Goal: Task Accomplishment & Management: Use online tool/utility

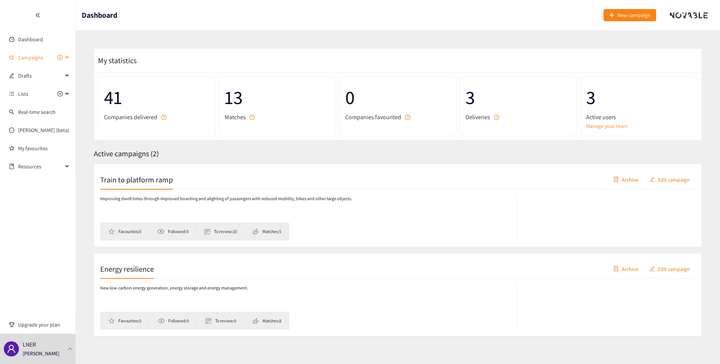
click at [30, 62] on span "Campaigns" at bounding box center [30, 57] width 25 height 15
click at [35, 78] on link "Train to platform ramp" at bounding box center [43, 75] width 51 height 7
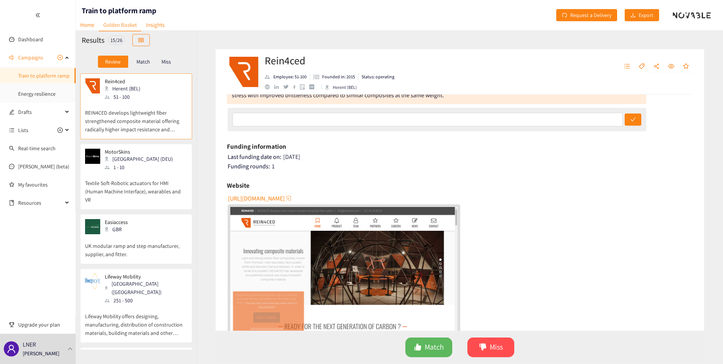
scroll to position [38, 0]
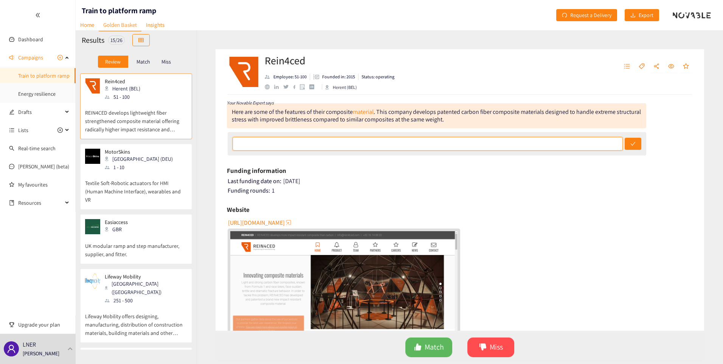
click at [321, 143] on input "text" at bounding box center [428, 144] width 390 height 14
type input "Suitable to this challenge, so long as they are happy to design and develop sol…"
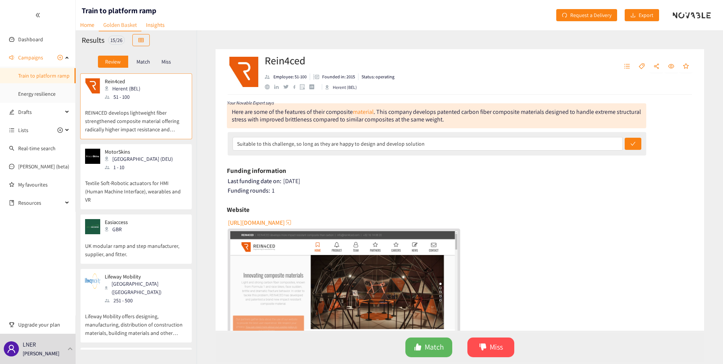
click at [631, 143] on icon "check" at bounding box center [633, 143] width 5 height 5
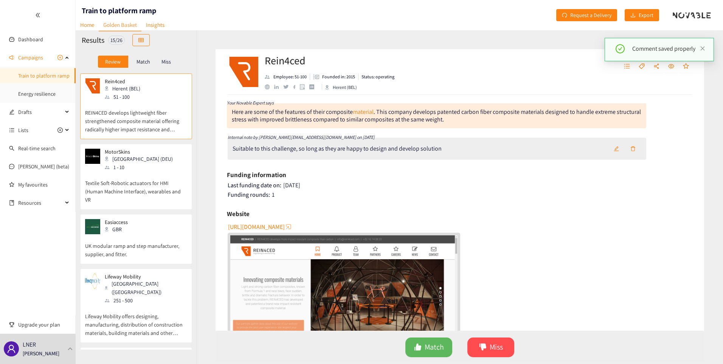
click at [152, 157] on div "MotorSkins Berlin (DEU) 1 - 10" at bounding box center [136, 160] width 102 height 23
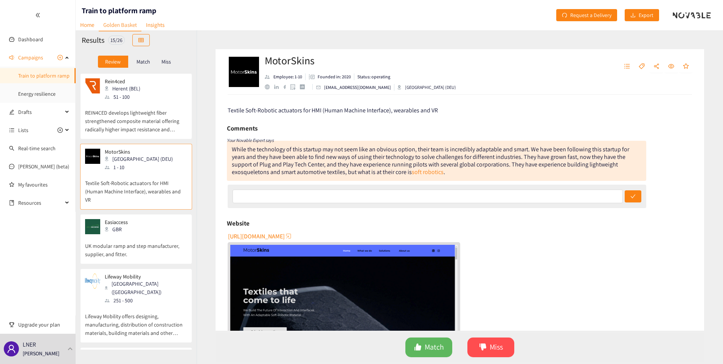
scroll to position [0, 0]
click at [422, 172] on link "soft robotics" at bounding box center [428, 172] width 32 height 8
click at [154, 222] on div "Easiaccess GBR" at bounding box center [136, 226] width 102 height 15
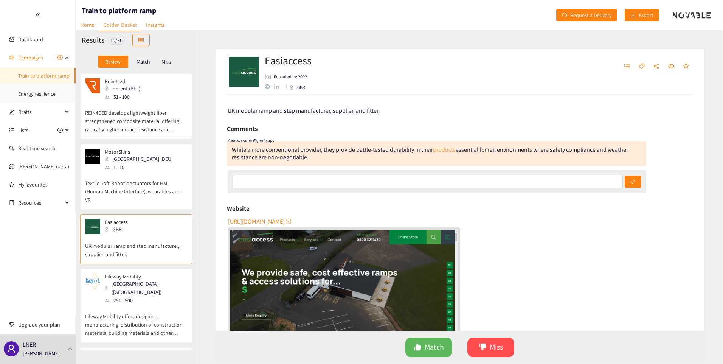
click at [450, 149] on link "products" at bounding box center [444, 150] width 23 height 8
click at [154, 291] on div "Lifeway Mobility [GEOGRAPHIC_DATA] ([GEOGRAPHIC_DATA]) 251 - 500" at bounding box center [136, 288] width 102 height 31
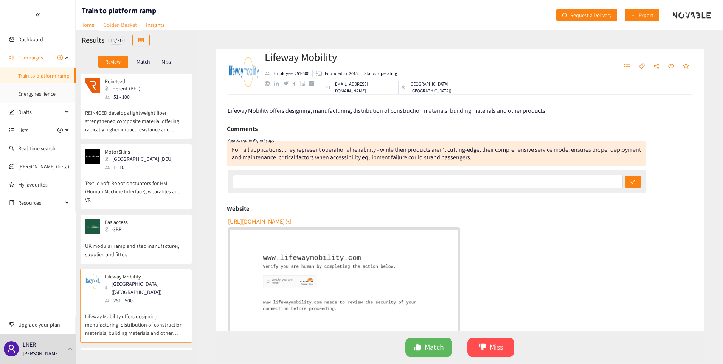
click at [280, 219] on span "[URL][DOMAIN_NAME]" at bounding box center [256, 221] width 57 height 9
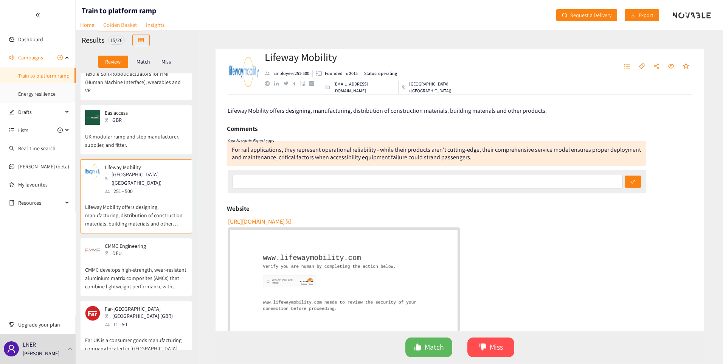
scroll to position [113, 0]
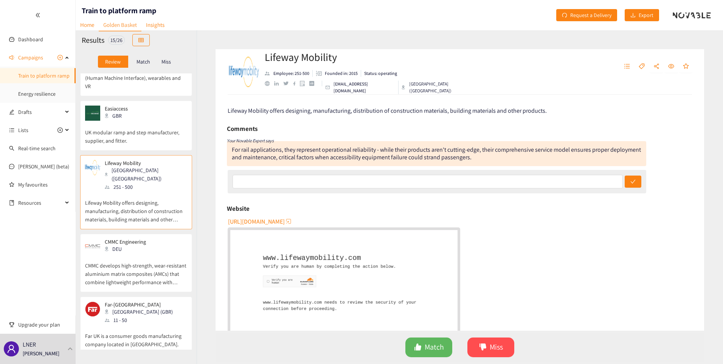
click at [113, 245] on div "CMMC Engineering DEU" at bounding box center [123, 246] width 46 height 15
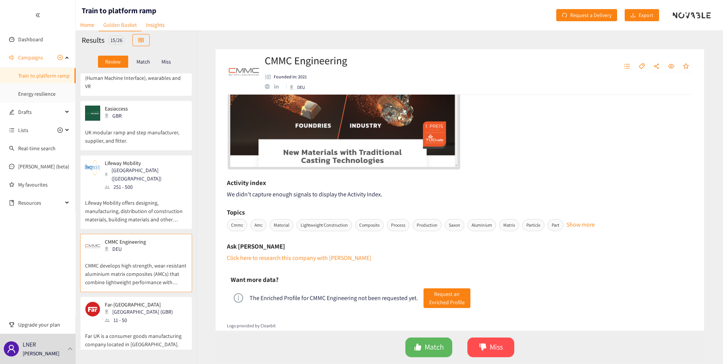
scroll to position [210, 0]
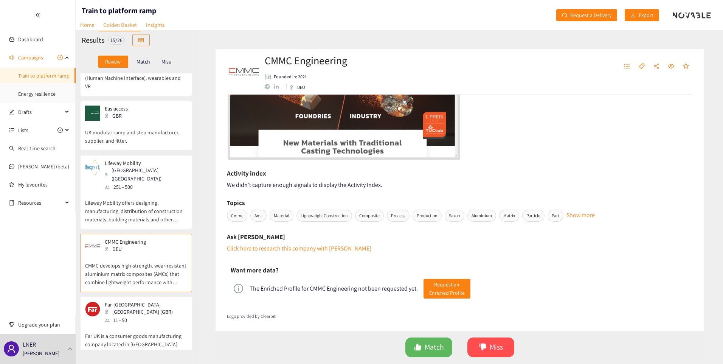
click at [130, 316] on div "11 - 50" at bounding box center [141, 320] width 73 height 8
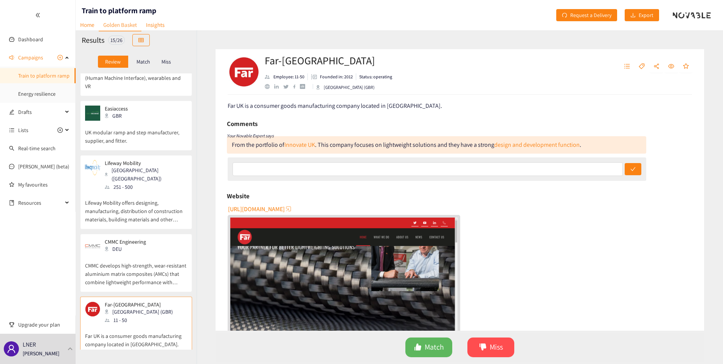
scroll to position [0, 0]
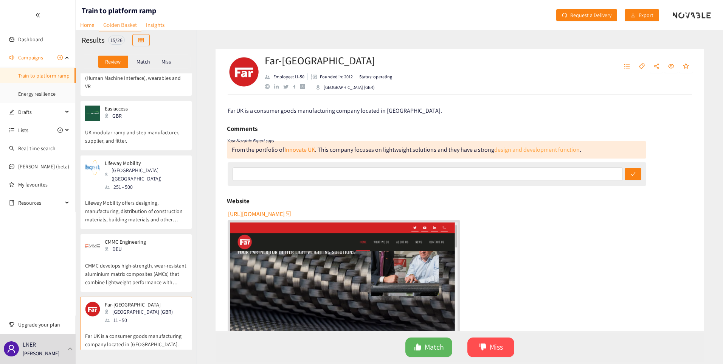
click at [540, 151] on link "design and development function" at bounding box center [536, 150] width 85 height 8
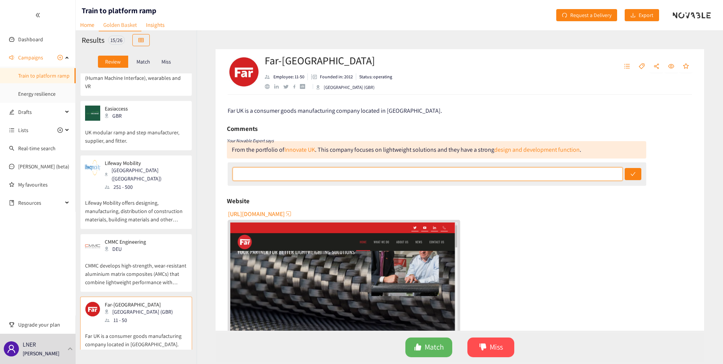
click at [311, 172] on input "text" at bounding box center [428, 174] width 390 height 14
click at [449, 174] on input "Looks like a potential candidate. I like the strong link to making things light…" at bounding box center [428, 174] width 390 height 14
click at [545, 169] on input "Looks like a potential candidate. I like the strong link to making things light…" at bounding box center [428, 174] width 390 height 14
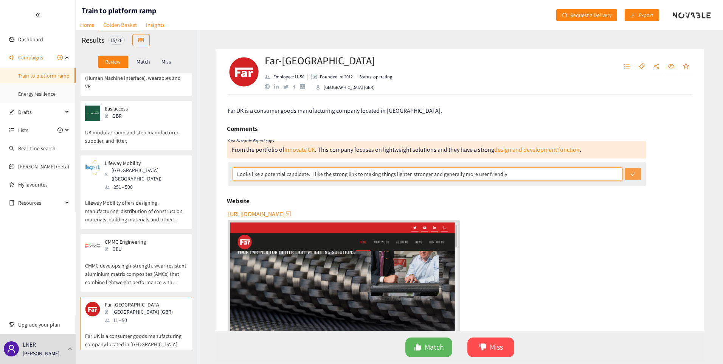
type input "Looks like a potential candidate. I like the strong link to making things light…"
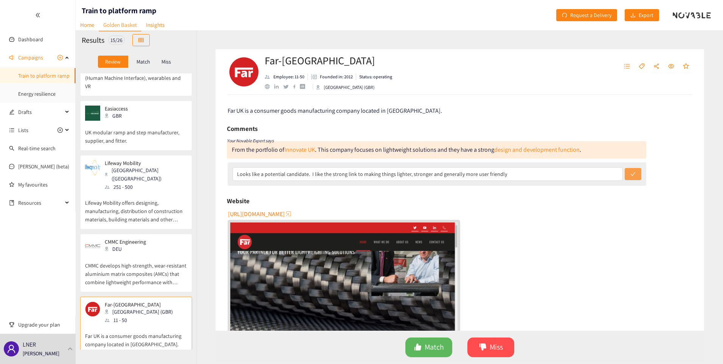
click at [631, 174] on icon "check" at bounding box center [633, 173] width 5 height 5
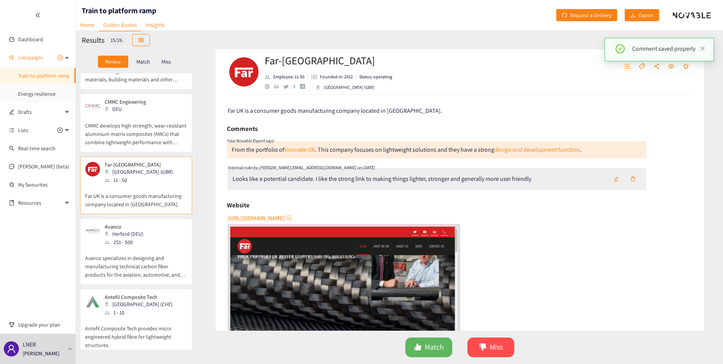
scroll to position [265, 0]
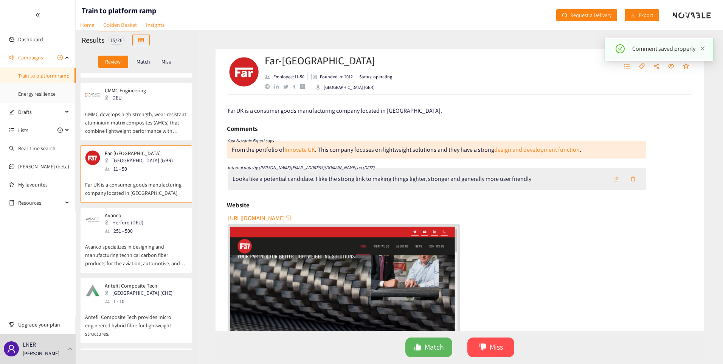
click at [130, 238] on p "Avanco specializes in designing and manufacturing technical carbon fiber produc…" at bounding box center [136, 251] width 102 height 33
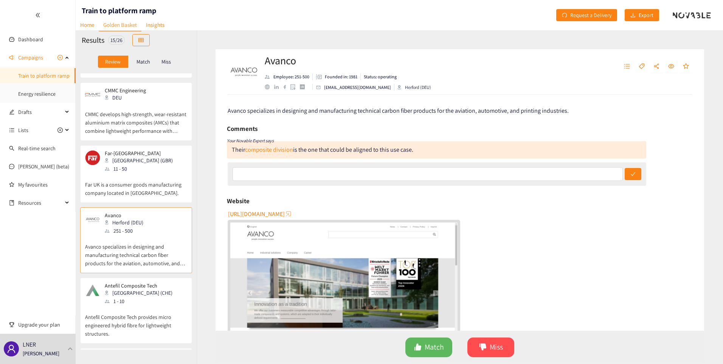
drag, startPoint x: 370, startPoint y: 86, endPoint x: 398, endPoint y: 88, distance: 28.8
click at [398, 88] on div "Avanco Employee: 251-500 Founded in: 1981 Status: operating [EMAIL_ADDRESS][DOM…" at bounding box center [460, 71] width 489 height 45
click at [378, 127] on div "Comments" at bounding box center [437, 128] width 420 height 11
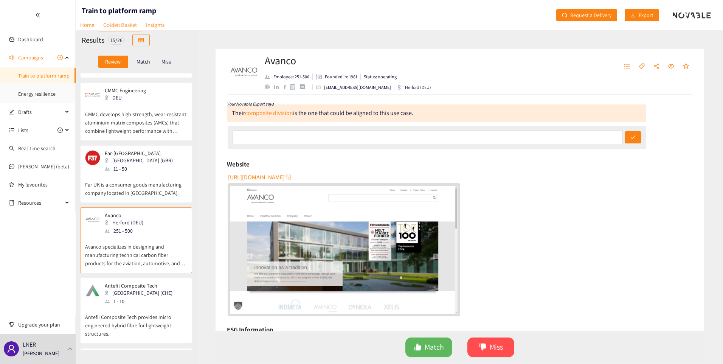
scroll to position [38, 0]
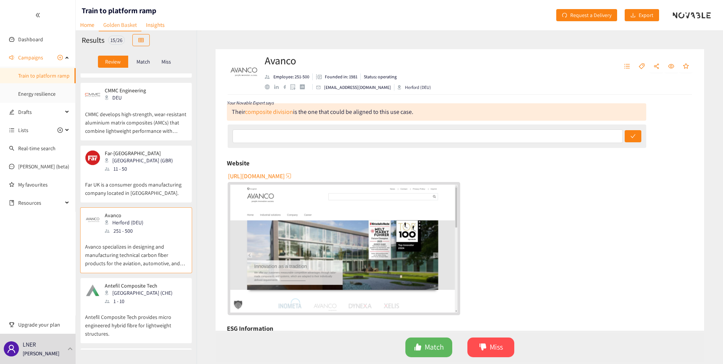
click at [123, 289] on div "[GEOGRAPHIC_DATA] (CHE)" at bounding box center [141, 293] width 72 height 8
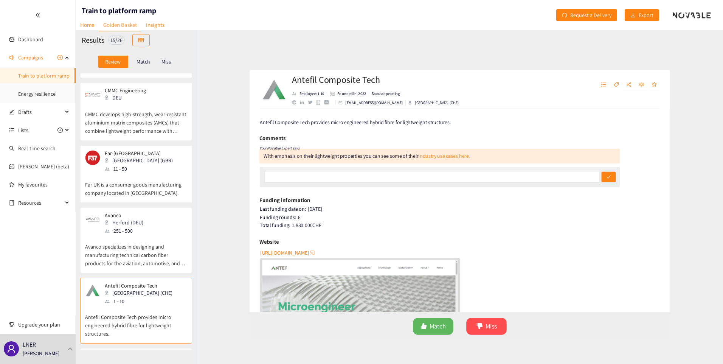
scroll to position [0, 0]
click at [443, 151] on link "industry use cases here." at bounding box center [442, 150] width 60 height 8
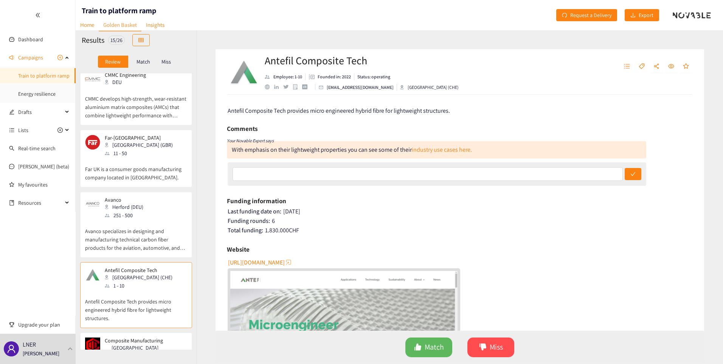
scroll to position [378, 0]
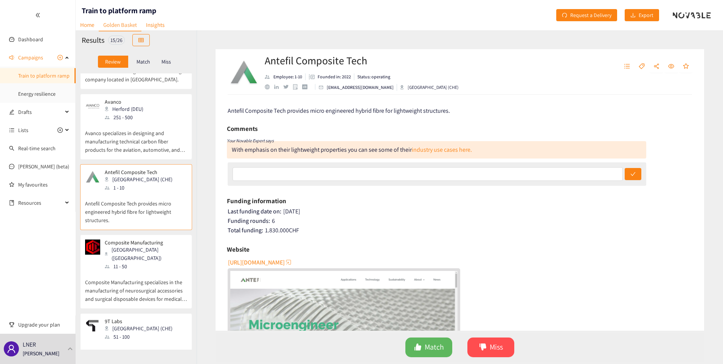
click at [134, 270] on p "Composite Manufacturing specializes in the manufacturing of neurosurgical acces…" at bounding box center [136, 286] width 102 height 33
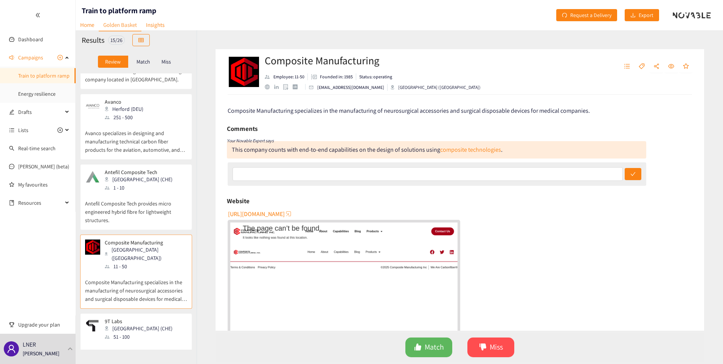
click at [136, 324] on div "[GEOGRAPHIC_DATA] (CHE)" at bounding box center [141, 328] width 72 height 8
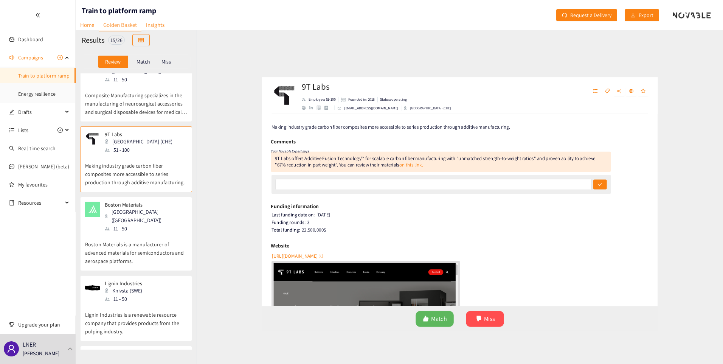
scroll to position [558, 0]
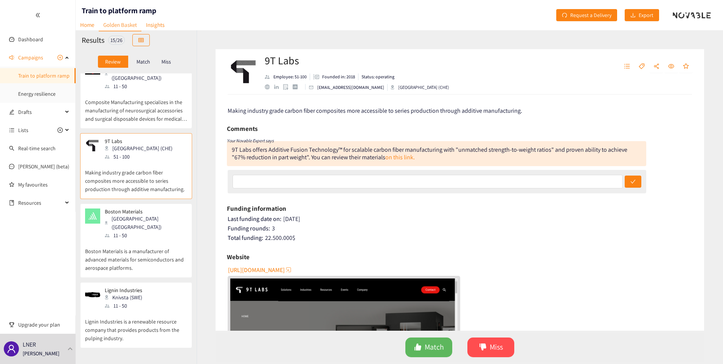
click at [530, 235] on div "Total funding: 22.500.000 $" at bounding box center [461, 238] width 466 height 8
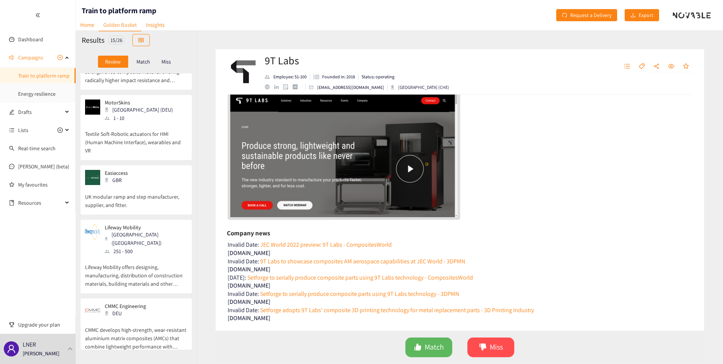
scroll to position [0, 0]
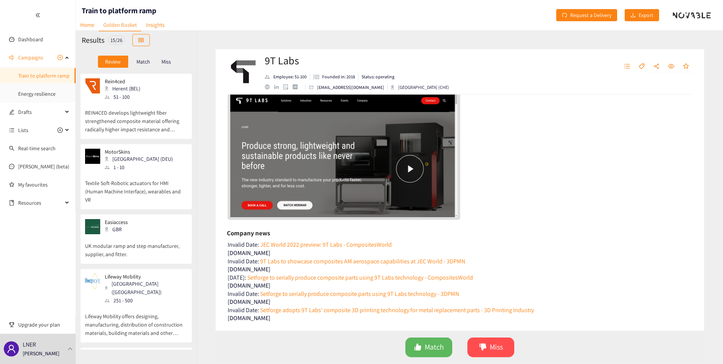
click at [126, 125] on p "REIN4CED develops lightweight fiber strengthened composite material offering ra…" at bounding box center [136, 117] width 102 height 33
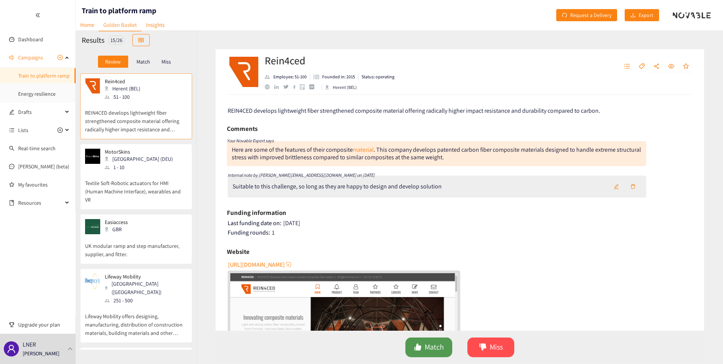
click at [430, 345] on span "Match" at bounding box center [434, 347] width 19 height 12
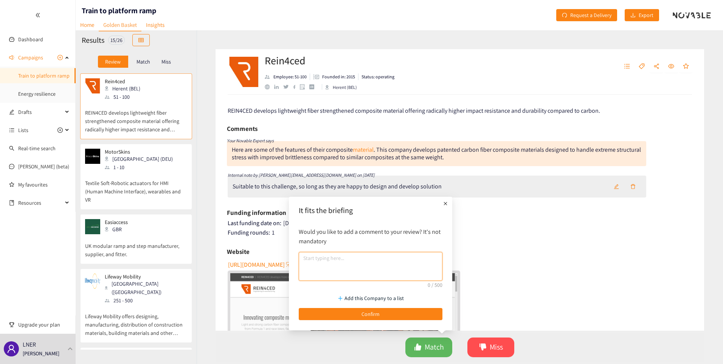
click at [327, 263] on textarea at bounding box center [371, 266] width 144 height 29
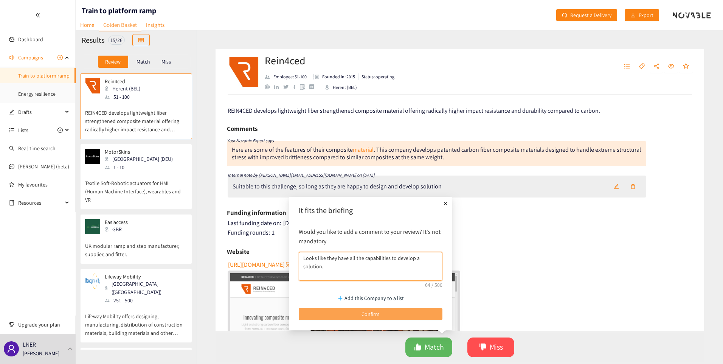
type textarea "Looks like they have all the capabilities to develop a solution."
click at [353, 311] on button "Confirm" at bounding box center [371, 314] width 144 height 12
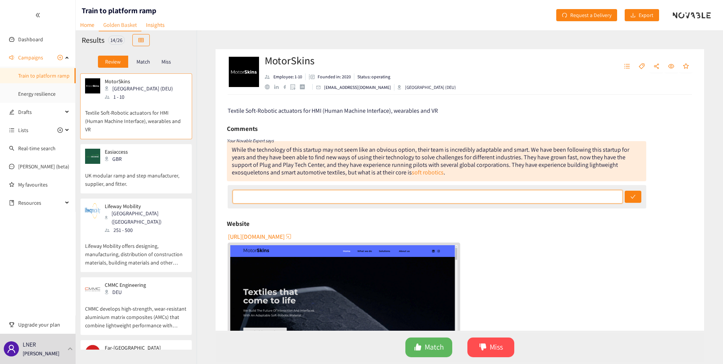
click at [381, 195] on input "text" at bounding box center [428, 197] width 390 height 14
type input "I"
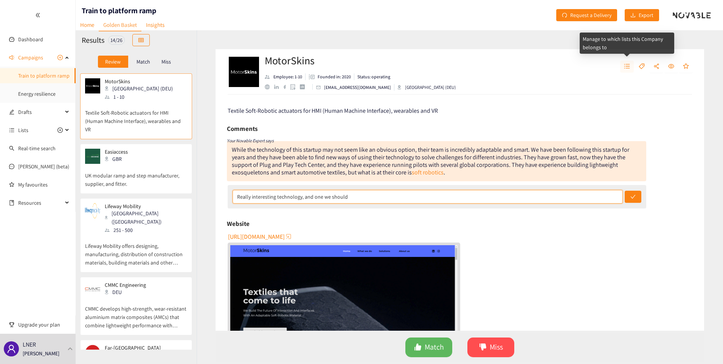
type input "Really interesting technology, and one we should"
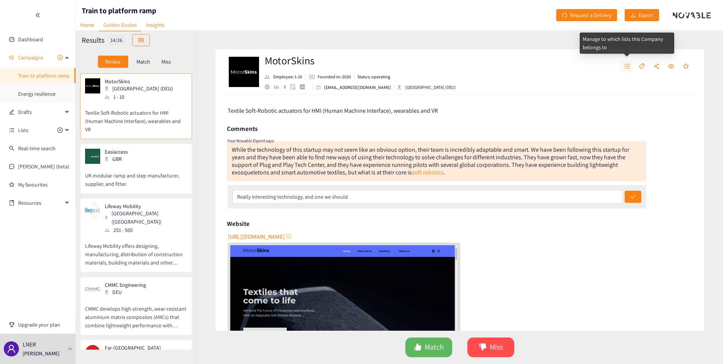
click at [630, 65] on button "button" at bounding box center [627, 67] width 14 height 12
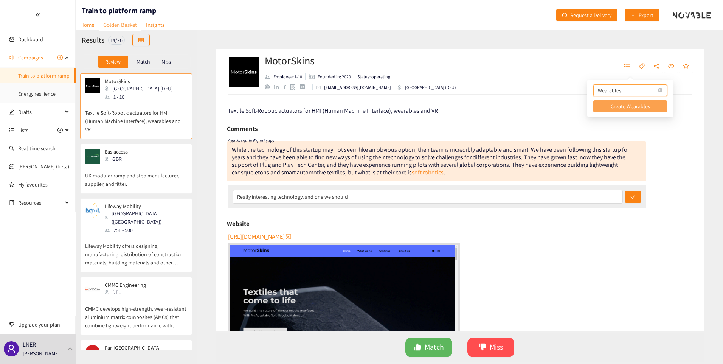
type input "Wearables"
click at [626, 107] on span "Create Wearables" at bounding box center [630, 106] width 39 height 8
click at [651, 107] on div "button" at bounding box center [654, 104] width 7 height 7
click at [499, 115] on div "Textile Soft-Robotic actuators for HMI (Human Machine Interface), wearables and…" at bounding box center [461, 110] width 466 height 9
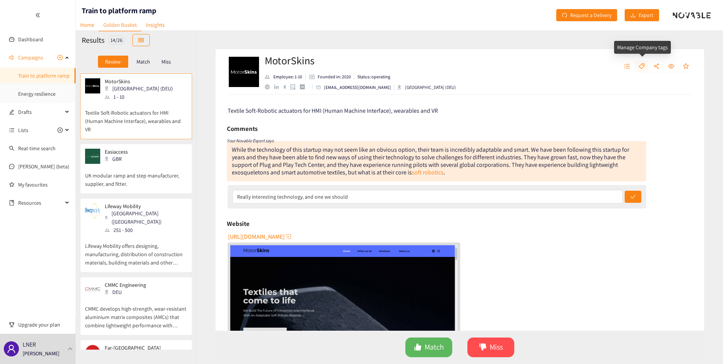
click at [641, 68] on icon "tag" at bounding box center [642, 66] width 6 height 6
click at [660, 66] on button "button" at bounding box center [657, 67] width 14 height 12
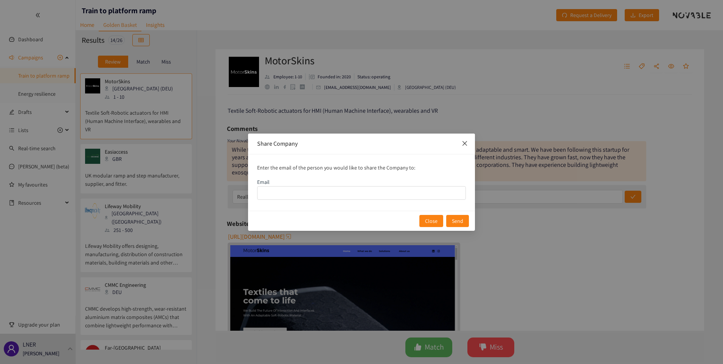
click at [467, 143] on icon "close" at bounding box center [465, 143] width 6 height 6
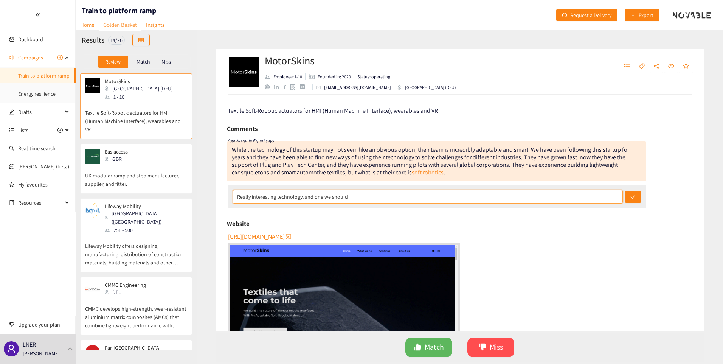
click at [356, 199] on input "Really interesting technology, and one we should" at bounding box center [428, 197] width 390 height 14
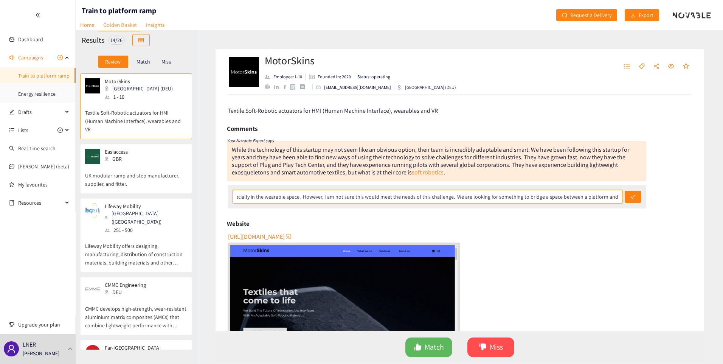
scroll to position [0, 158]
type input "Really interesting technology, and one we should keep an eye on, especially in …"
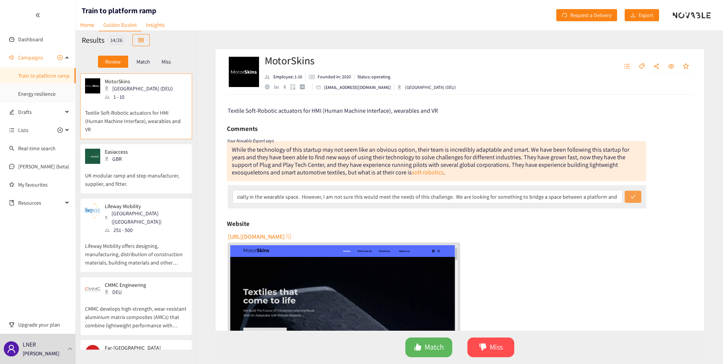
scroll to position [0, 0]
click at [632, 198] on icon "check" at bounding box center [633, 196] width 5 height 5
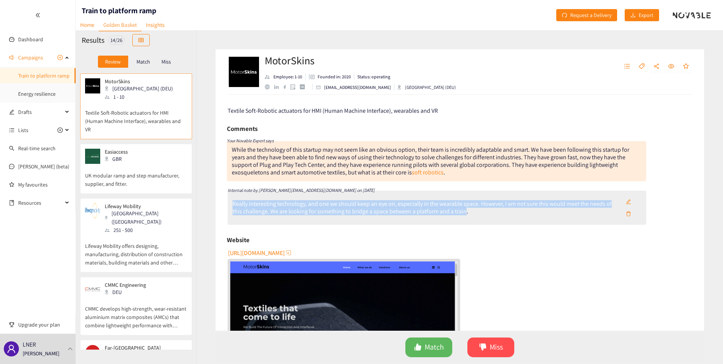
drag, startPoint x: 465, startPoint y: 213, endPoint x: 207, endPoint y: 202, distance: 257.8
click at [207, 202] on div "MotorSkins Employee: 1-10 Founded in: 2020 Status: operating [EMAIL_ADDRESS][DO…" at bounding box center [460, 197] width 527 height 334
copy div "Really interesting technology, and one we should keep an eye on, especially in …"
click at [492, 350] on span "Miss" at bounding box center [496, 347] width 13 height 12
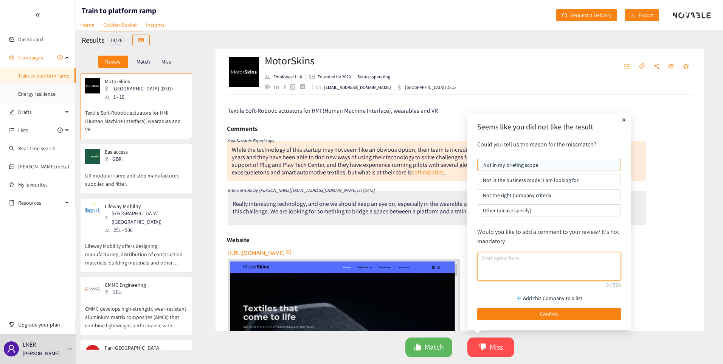
click at [493, 263] on textarea at bounding box center [549, 266] width 144 height 29
paste textarea "Really interesting technology, and one we should keep an eye on, especially in …"
type textarea "Really interesting technology, and one we should keep an eye on, especially in …"
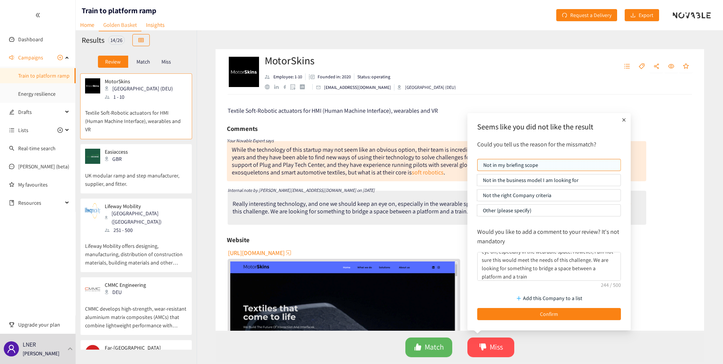
click at [503, 215] on p "Other (please specify)" at bounding box center [549, 210] width 132 height 11
click at [477, 212] on input "Other (please specify)" at bounding box center [477, 212] width 0 height 0
click at [502, 210] on p "Other (please specify)" at bounding box center [549, 210] width 132 height 11
click at [477, 212] on input "Other (please specify)" at bounding box center [477, 212] width 0 height 0
click at [525, 295] on p "Add this Company to a list" at bounding box center [552, 298] width 59 height 8
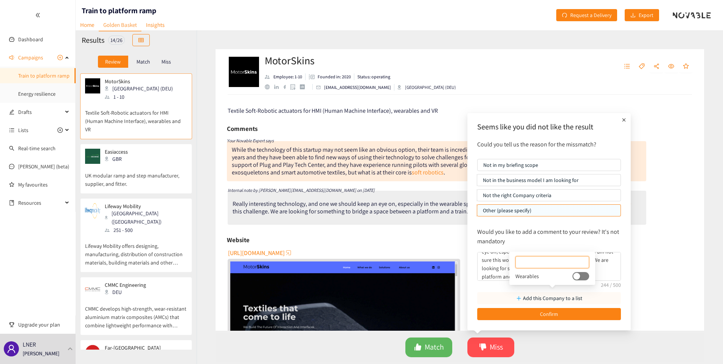
click at [525, 296] on p "Add this Company to a list" at bounding box center [552, 298] width 59 height 8
click at [531, 298] on p "Add this Company to a list" at bounding box center [552, 298] width 59 height 8
click at [573, 275] on div "button" at bounding box center [576, 276] width 7 height 7
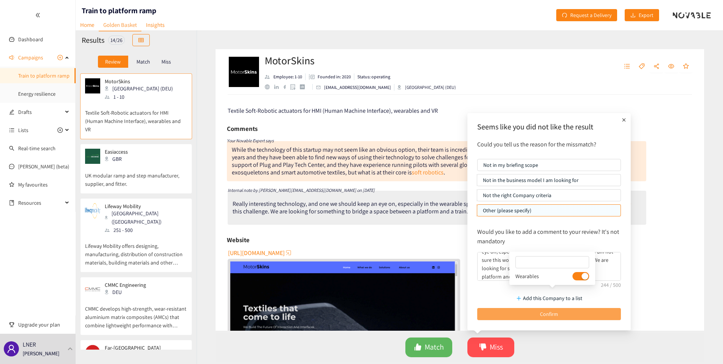
click at [531, 312] on button "Confirm" at bounding box center [549, 314] width 144 height 12
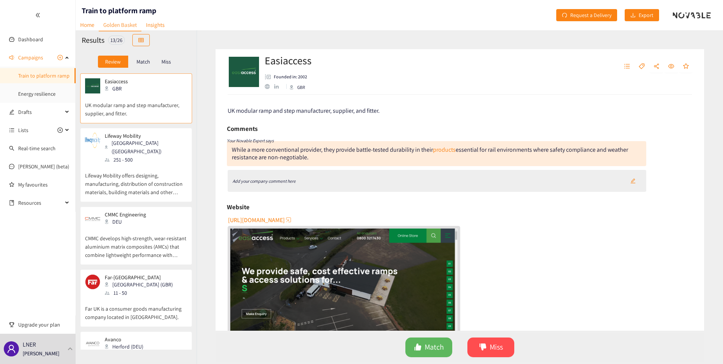
click at [278, 179] on icon "Add your company comment here" at bounding box center [264, 181] width 63 height 6
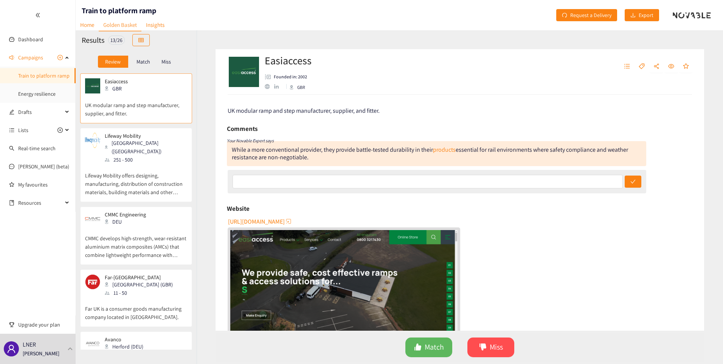
click at [547, 221] on div "[URL][DOMAIN_NAME]" at bounding box center [461, 287] width 466 height 145
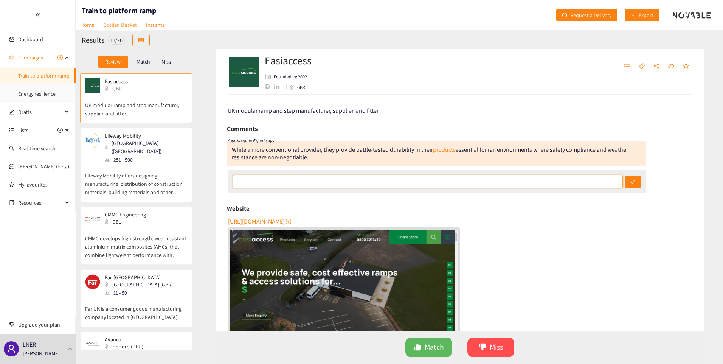
click at [488, 179] on input "text" at bounding box center [428, 182] width 390 height 14
type input "Their product range is not small or innovative enough to solve this challenge"
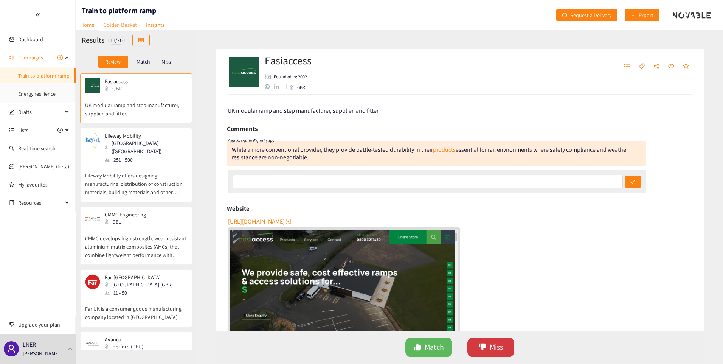
click at [488, 342] on button "Miss" at bounding box center [491, 347] width 47 height 20
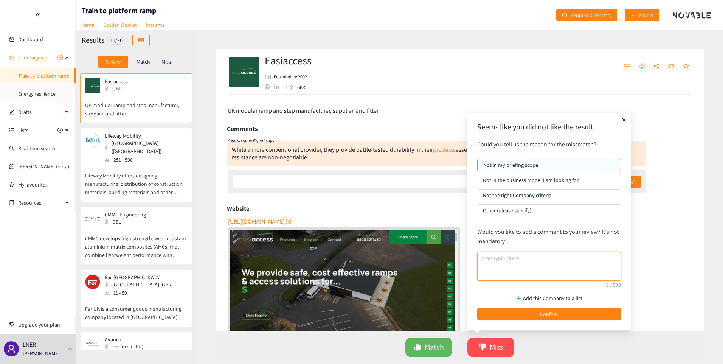
click at [498, 266] on textarea at bounding box center [549, 266] width 144 height 29
paste textarea "Their product range is not small or innovative enough to solve this challenge"
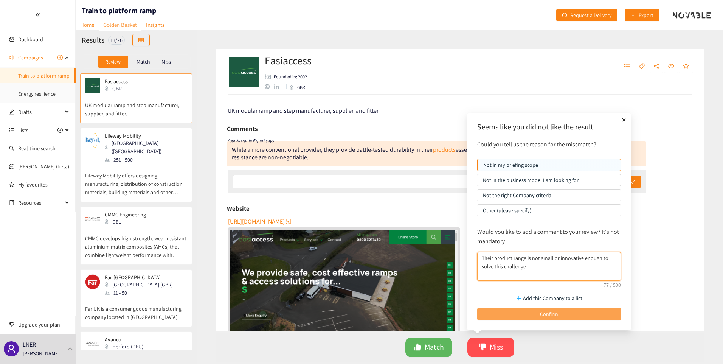
type textarea "Their product range is not small or innovative enough to solve this challenge"
click at [521, 314] on button "Confirm" at bounding box center [549, 314] width 144 height 12
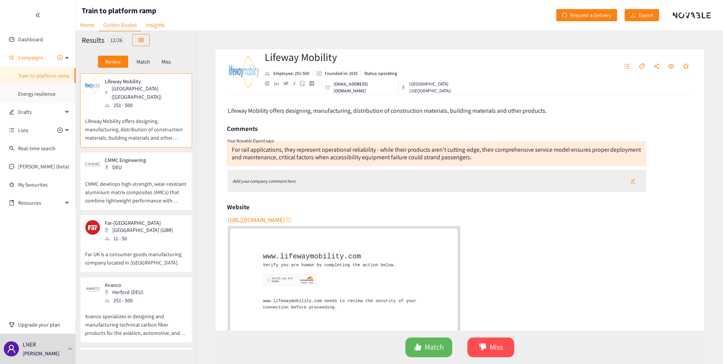
click at [285, 219] on span "[URL][DOMAIN_NAME]" at bounding box center [256, 219] width 57 height 9
click at [288, 180] on icon "Add your company comment here" at bounding box center [264, 181] width 63 height 6
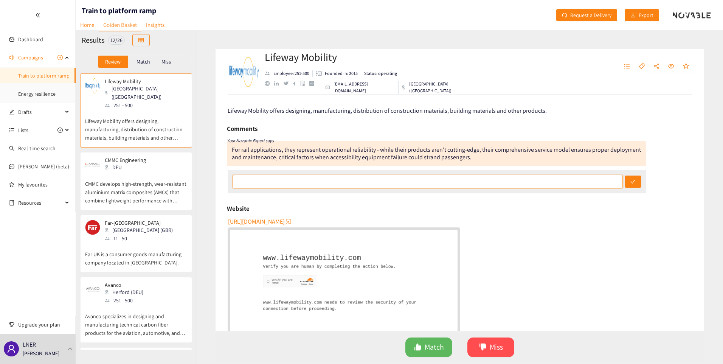
click at [286, 183] on input "text" at bounding box center [428, 182] width 390 height 14
type input "Not right for this challenge"
click at [625, 176] on button "submit" at bounding box center [633, 182] width 17 height 12
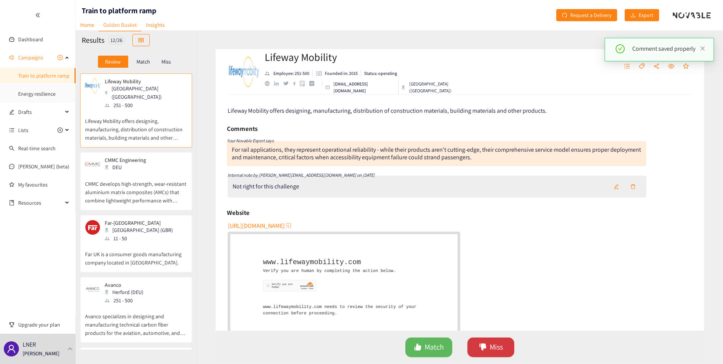
click at [481, 343] on icon "dislike" at bounding box center [483, 346] width 7 height 7
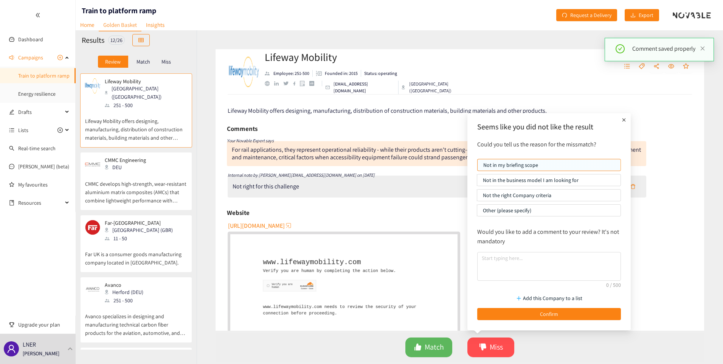
click at [516, 205] on p "Other (please specify)" at bounding box center [549, 210] width 132 height 11
click at [477, 212] on input "Other (please specify)" at bounding box center [477, 212] width 0 height 0
click at [514, 209] on p "Other (please specify)" at bounding box center [549, 210] width 132 height 11
click at [477, 212] on input "Other (please specify)" at bounding box center [477, 212] width 0 height 0
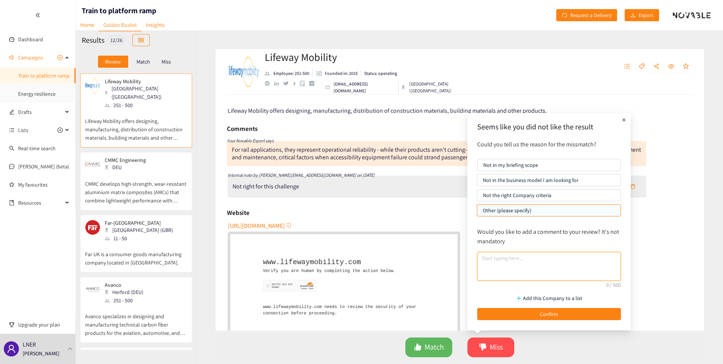
click at [505, 264] on textarea at bounding box center [549, 266] width 144 height 29
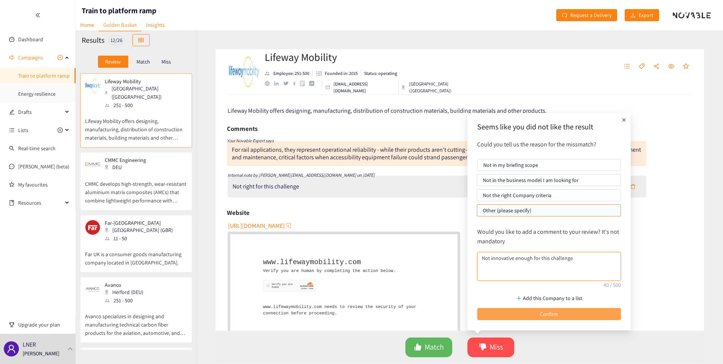
type textarea "Not innovative enough for this challenge"
click at [547, 312] on span "Confirm" at bounding box center [549, 314] width 18 height 8
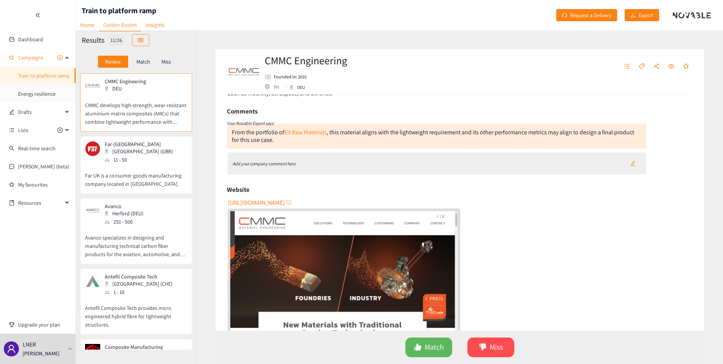
scroll to position [38, 0]
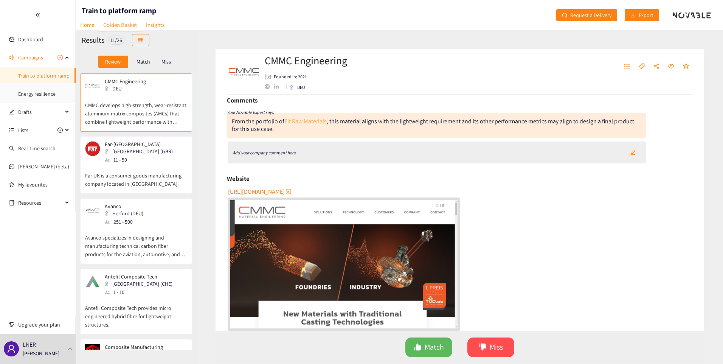
click at [318, 121] on link "Eit Raw Materials" at bounding box center [305, 121] width 42 height 8
click at [285, 191] on span "[URL][DOMAIN_NAME]" at bounding box center [256, 191] width 57 height 9
click at [287, 156] on div "Add your company comment here" at bounding box center [264, 153] width 63 height 8
click at [287, 147] on div "Add your company comment here" at bounding box center [437, 152] width 419 height 22
click at [284, 151] on icon "Add your company comment here" at bounding box center [264, 153] width 63 height 6
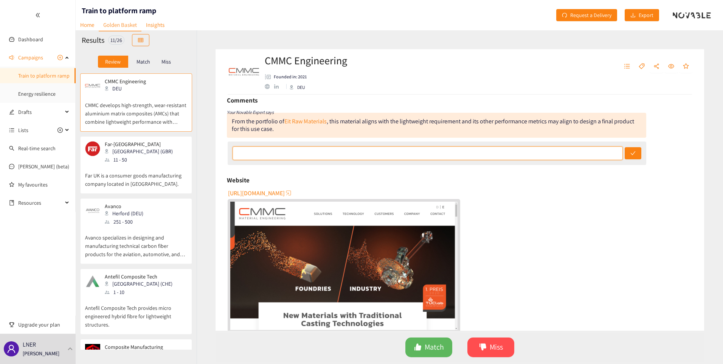
click at [284, 151] on input "text" at bounding box center [428, 153] width 390 height 14
type input "R"
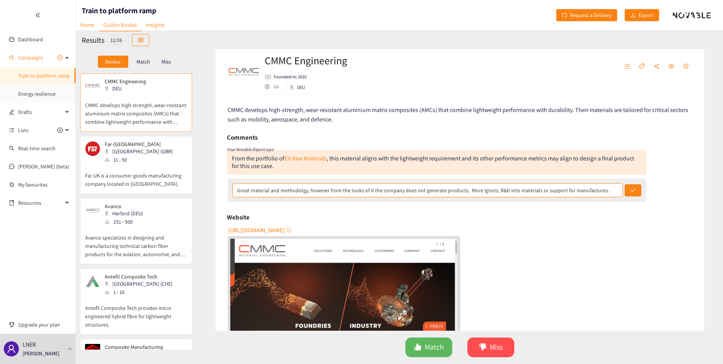
scroll to position [0, 0]
click at [463, 191] on input "Great material and methodolgy, however from the looks of it the company does no…" at bounding box center [428, 191] width 390 height 14
type input "Great material and methodolgy, however from the looks of it the company does no…"
click at [634, 190] on button "submit" at bounding box center [633, 191] width 17 height 12
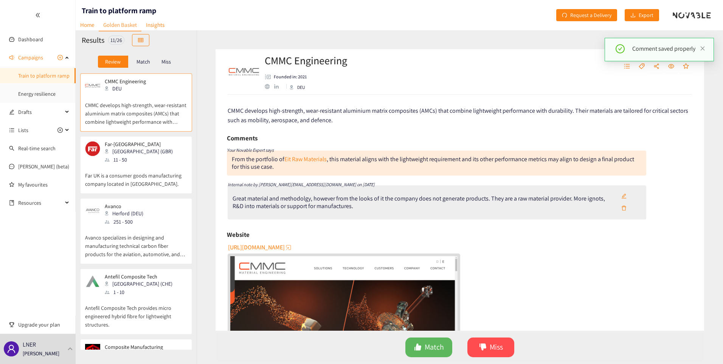
click at [566, 208] on div "Great material and methodolgy, however from the looks of it the company does no…" at bounding box center [424, 202] width 383 height 15
click at [482, 207] on div "Great material and methodolgy, however from the looks of it the company does no…" at bounding box center [424, 202] width 383 height 15
drag, startPoint x: 482, startPoint y: 207, endPoint x: 478, endPoint y: 199, distance: 8.3
click at [478, 199] on div "Great material and methodolgy, however from the looks of it the company does no…" at bounding box center [424, 202] width 383 height 15
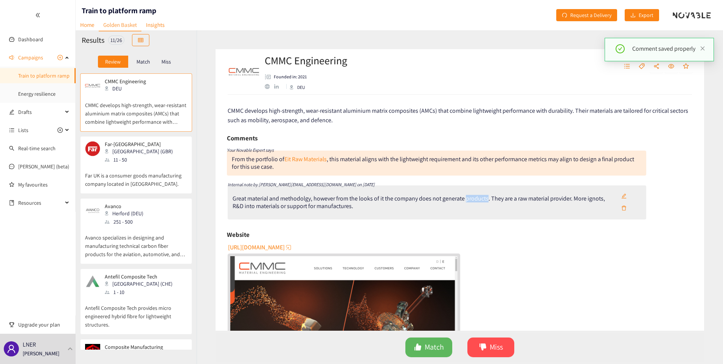
click at [478, 199] on div "Great material and methodolgy, however from the looks of it the company does no…" at bounding box center [424, 202] width 383 height 15
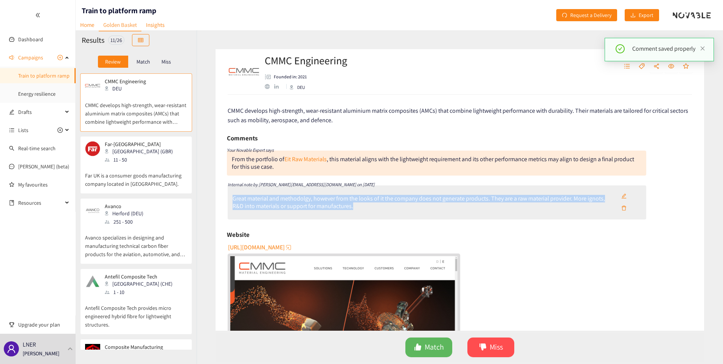
click at [477, 199] on div "Great material and methodolgy, however from the looks of it the company does no…" at bounding box center [424, 202] width 383 height 15
copy div "Great material and methodolgy, however from the looks of it the company does no…"
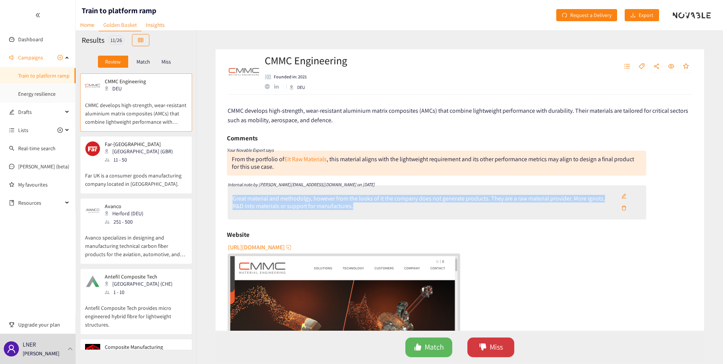
click at [488, 351] on button "Miss" at bounding box center [491, 347] width 47 height 20
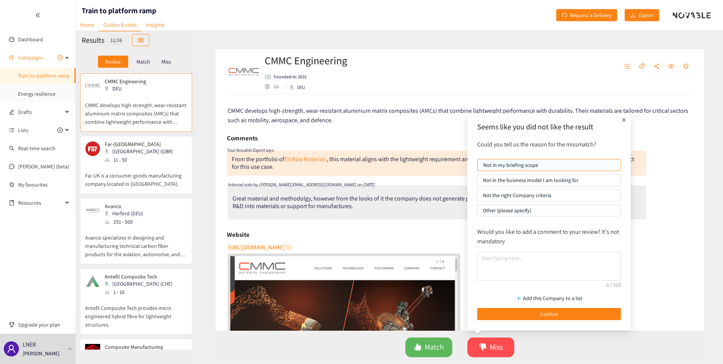
click at [502, 215] on p "Other (please specify)" at bounding box center [549, 210] width 132 height 11
click at [477, 212] on input "Other (please specify)" at bounding box center [477, 212] width 0 height 0
click at [503, 213] on p "Other (please specify)" at bounding box center [549, 210] width 132 height 11
click at [477, 212] on input "Other (please specify)" at bounding box center [477, 212] width 0 height 0
click at [502, 262] on textarea at bounding box center [549, 266] width 144 height 29
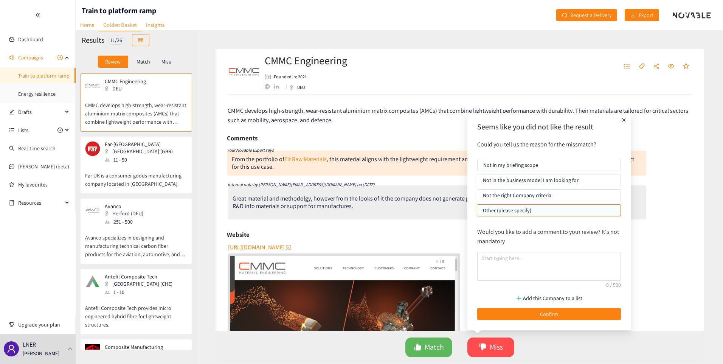
click at [494, 196] on p "Not the right Company criteria" at bounding box center [549, 195] width 132 height 11
click at [477, 197] on input "Not the right Company criteria" at bounding box center [477, 197] width 0 height 0
click at [501, 256] on textarea at bounding box center [549, 266] width 144 height 29
paste textarea "Great material and methodolgy, however from the looks of it the company does no…"
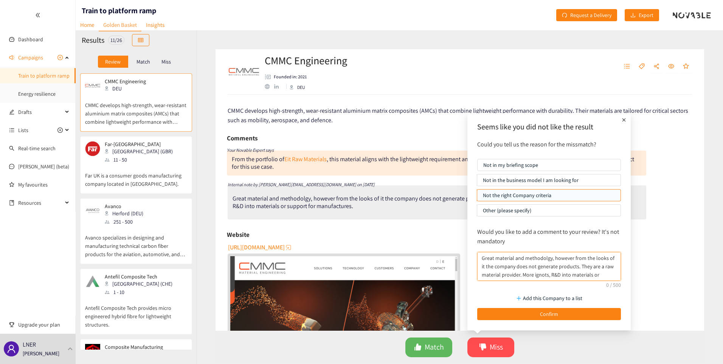
scroll to position [15, 0]
type textarea "Great material and methodolgy, however from the looks of it the company does no…"
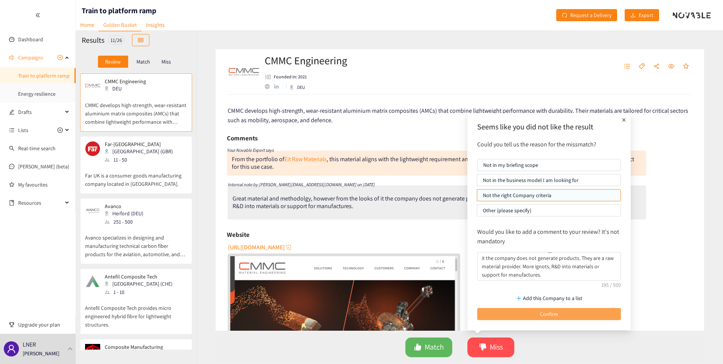
click at [545, 315] on span "Confirm" at bounding box center [549, 314] width 18 height 8
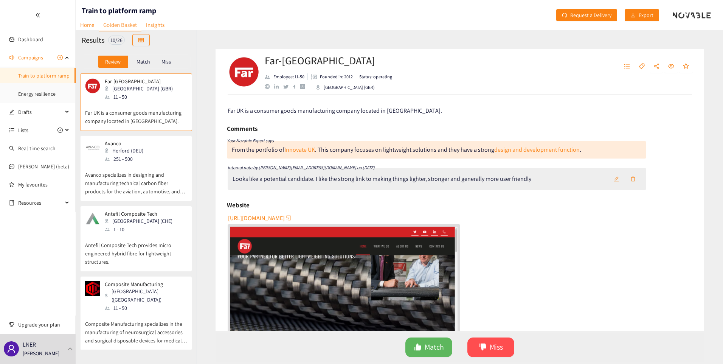
click at [127, 221] on div "[GEOGRAPHIC_DATA] (CHE)" at bounding box center [141, 221] width 72 height 8
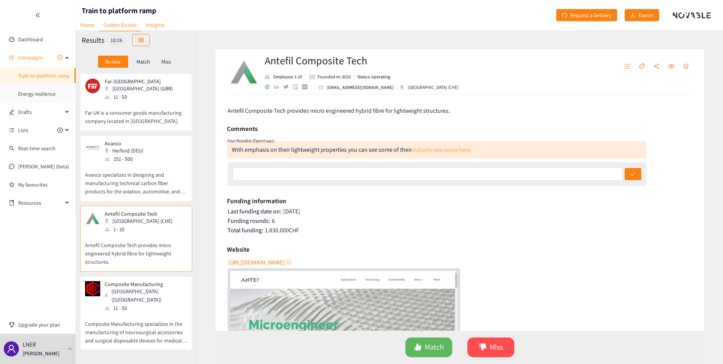
click at [452, 148] on link "industry use cases here." at bounding box center [442, 150] width 60 height 8
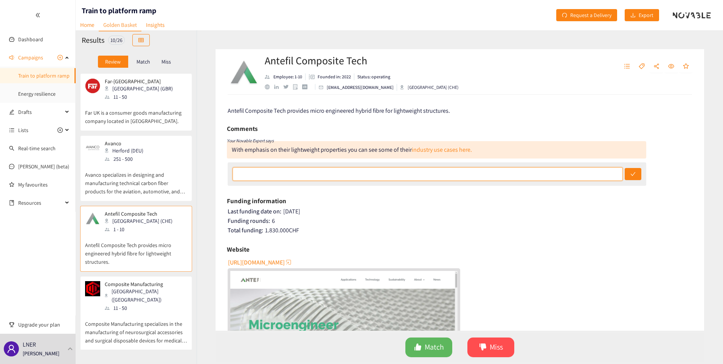
click at [289, 170] on input "text" at bounding box center [428, 174] width 390 height 14
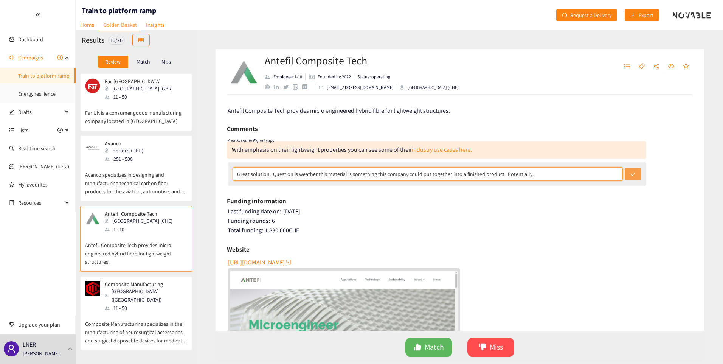
type input "Great solution. Question is weather this material is something this company cou…"
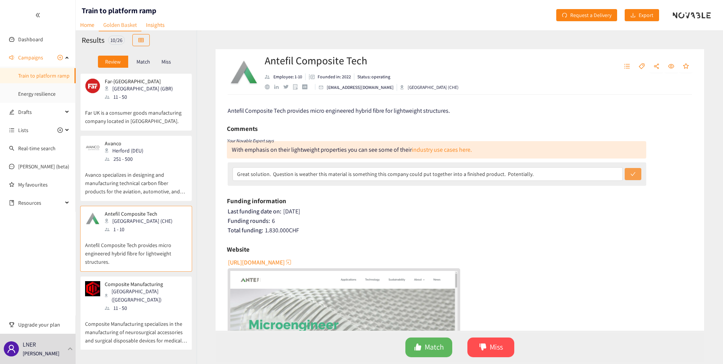
click at [632, 174] on icon "check" at bounding box center [633, 173] width 5 height 5
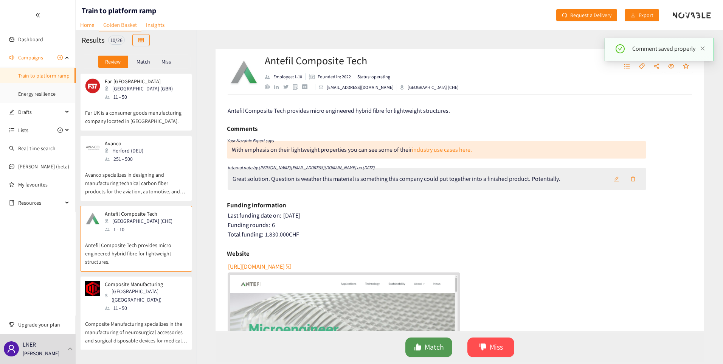
click at [423, 351] on button "Match" at bounding box center [429, 347] width 47 height 20
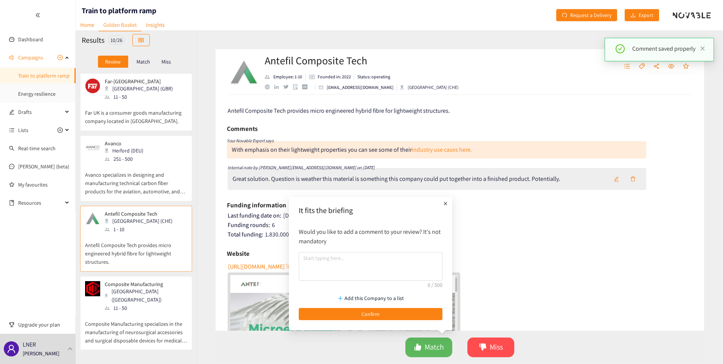
click at [514, 177] on div "Great solution. Question is weather this material is something this company cou…" at bounding box center [397, 179] width 328 height 8
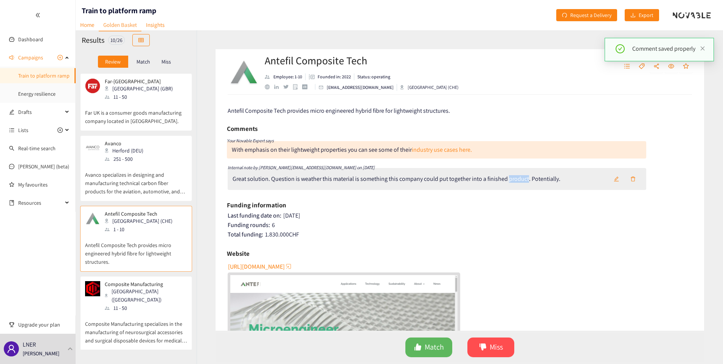
click at [514, 177] on div "Great solution. Question is weather this material is something this company cou…" at bounding box center [397, 179] width 328 height 8
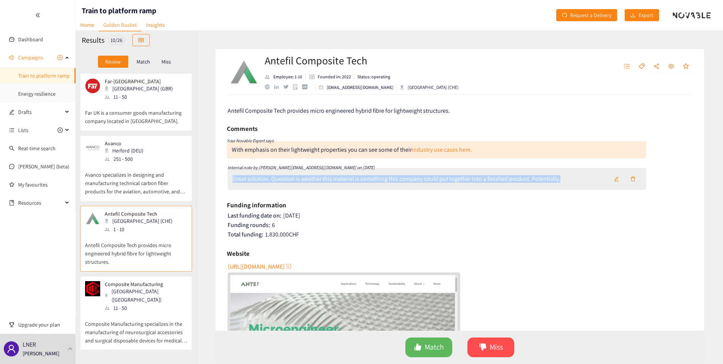
copy div "Great solution. Question is weather this material is something this company cou…"
click at [427, 345] on span "Match" at bounding box center [434, 347] width 19 height 12
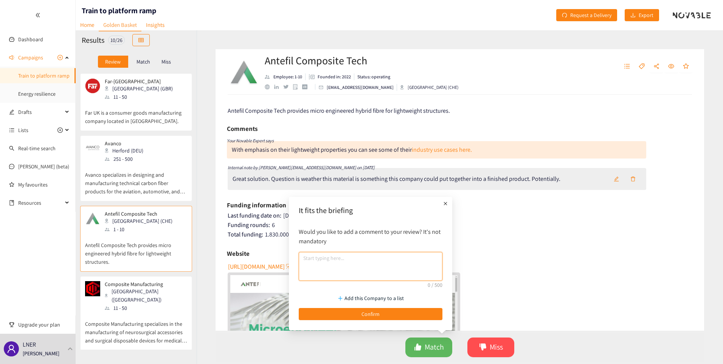
click at [340, 259] on textarea at bounding box center [371, 266] width 144 height 29
paste textarea "Great solution. Question is weather this material is something this company cou…"
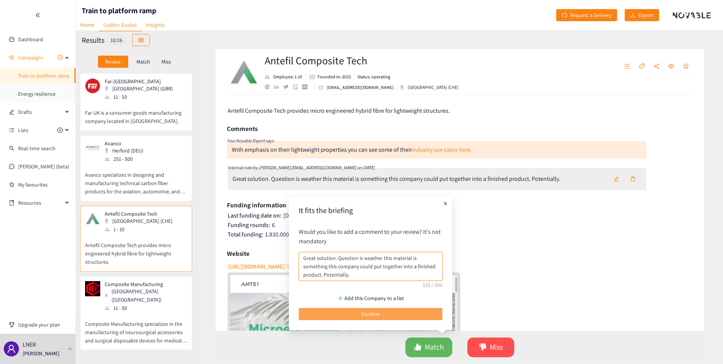
type textarea "Great solution. Question is weather this material is something this company cou…"
click at [353, 312] on button "Confirm" at bounding box center [371, 314] width 144 height 12
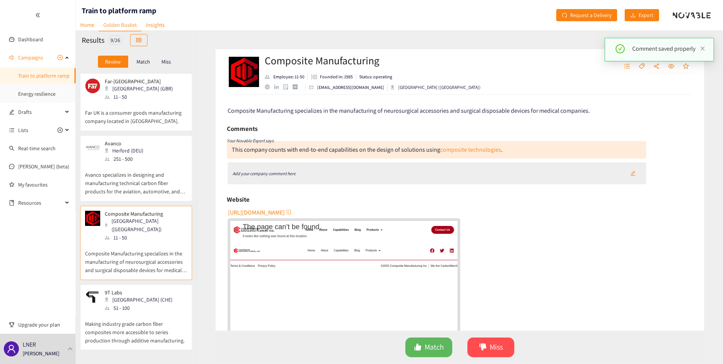
click at [111, 100] on div "11 - 50" at bounding box center [141, 97] width 73 height 8
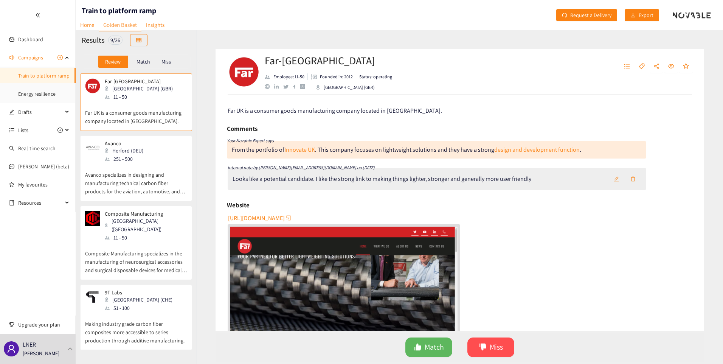
click at [309, 177] on div "Looks like a potential candidate. I like the strong link to making things light…" at bounding box center [382, 179] width 299 height 8
copy div "Looks like a potential candidate. I like the strong link to making things light…"
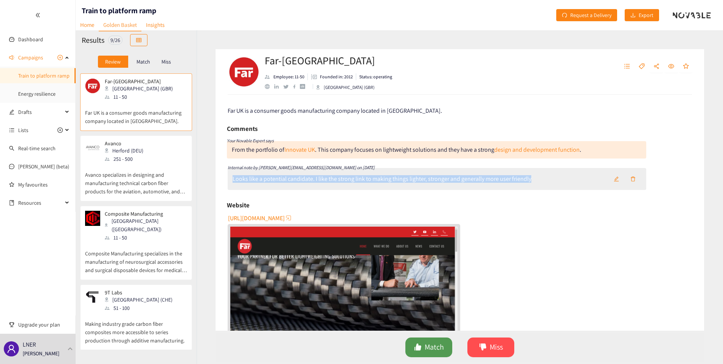
click at [427, 351] on span "Match" at bounding box center [434, 347] width 19 height 12
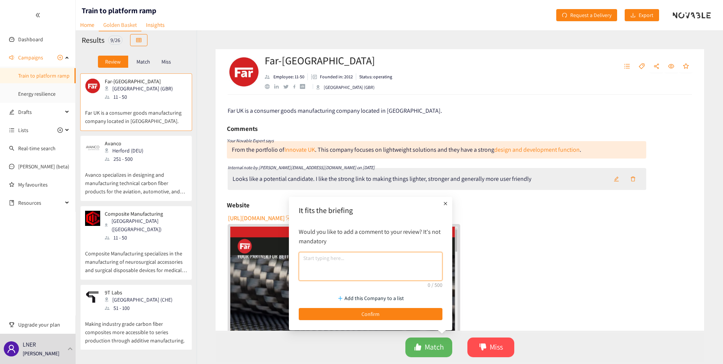
click at [387, 270] on textarea at bounding box center [371, 266] width 144 height 29
paste textarea "Looks like a potential candidate. I like the strong link to making things light…"
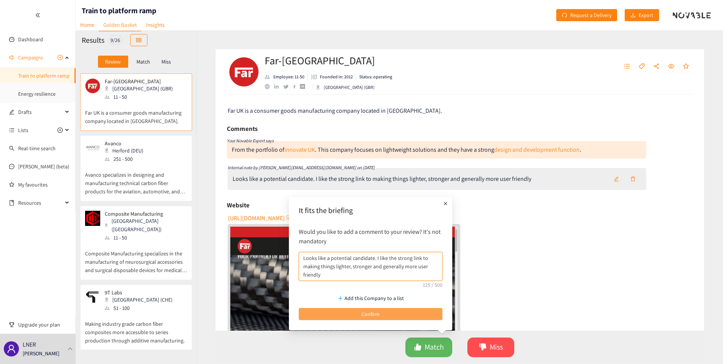
type textarea "Looks like a potential candidate. I like the strong link to making things light…"
click at [369, 316] on span "Confirm" at bounding box center [371, 314] width 18 height 8
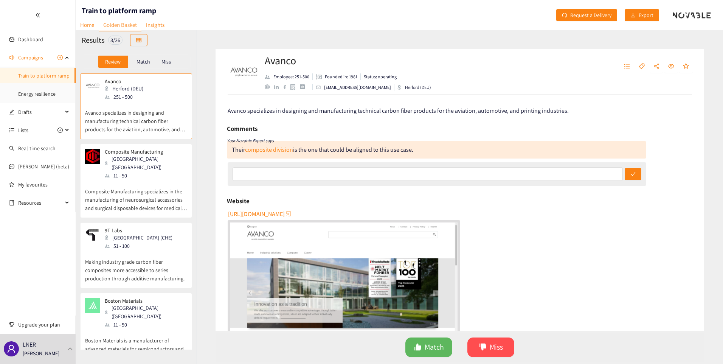
click at [398, 86] on div "Herford (DEU)" at bounding box center [415, 87] width 34 height 7
drag, startPoint x: 369, startPoint y: 87, endPoint x: 399, endPoint y: 91, distance: 31.0
click at [399, 91] on div "Avanco Employee: 251-500 Founded in: 1981 Status: operating [EMAIL_ADDRESS][DOM…" at bounding box center [460, 71] width 489 height 45
copy div "Herford (DEU)"
click at [267, 153] on link "composite division" at bounding box center [269, 150] width 48 height 8
